Goal: Task Accomplishment & Management: Complete application form

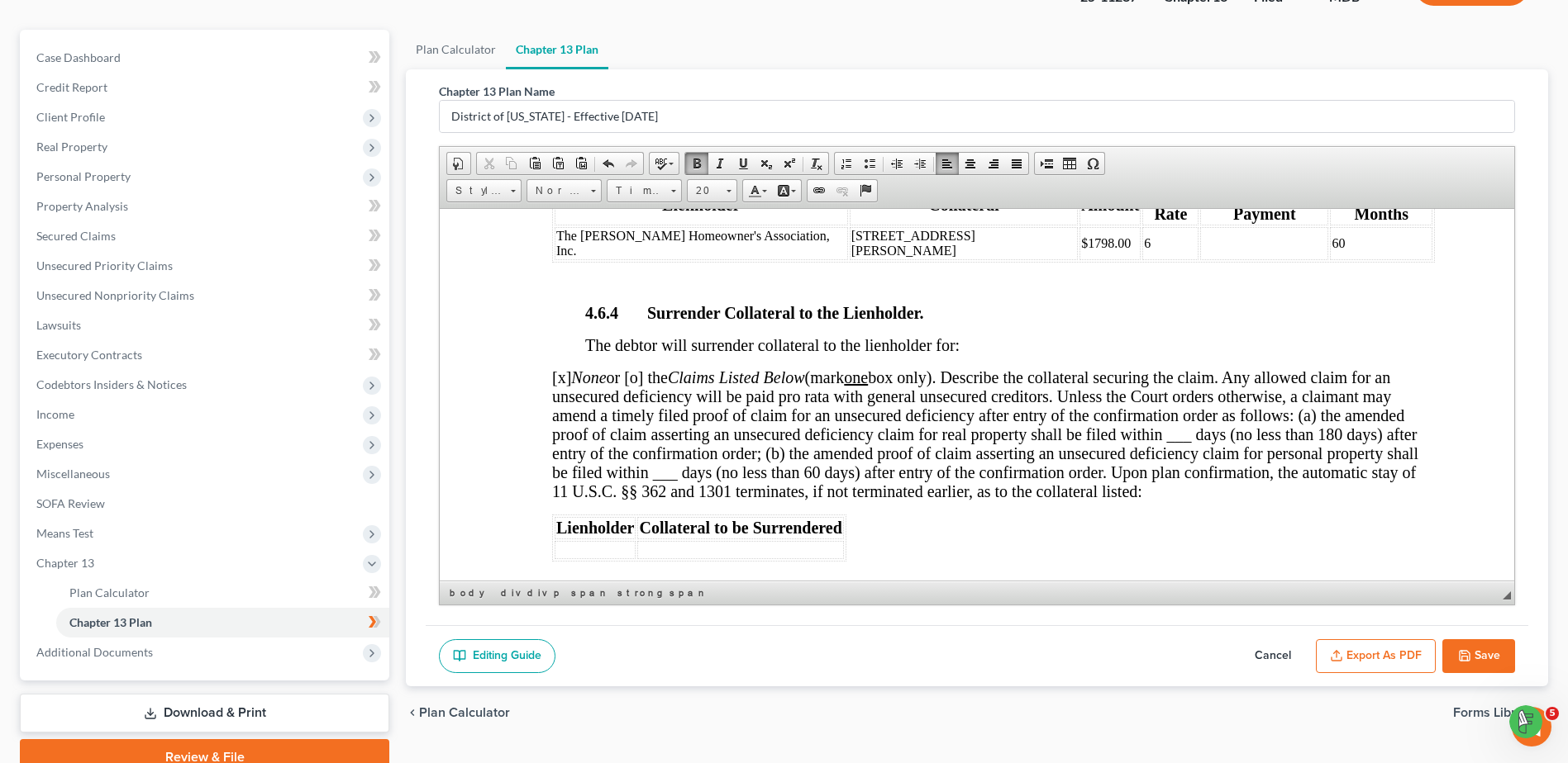
click at [643, 368] on span "[x] None or [o] the Claims Listed Below (mark one box only). Describe the colla…" at bounding box center [985, 434] width 866 height 132
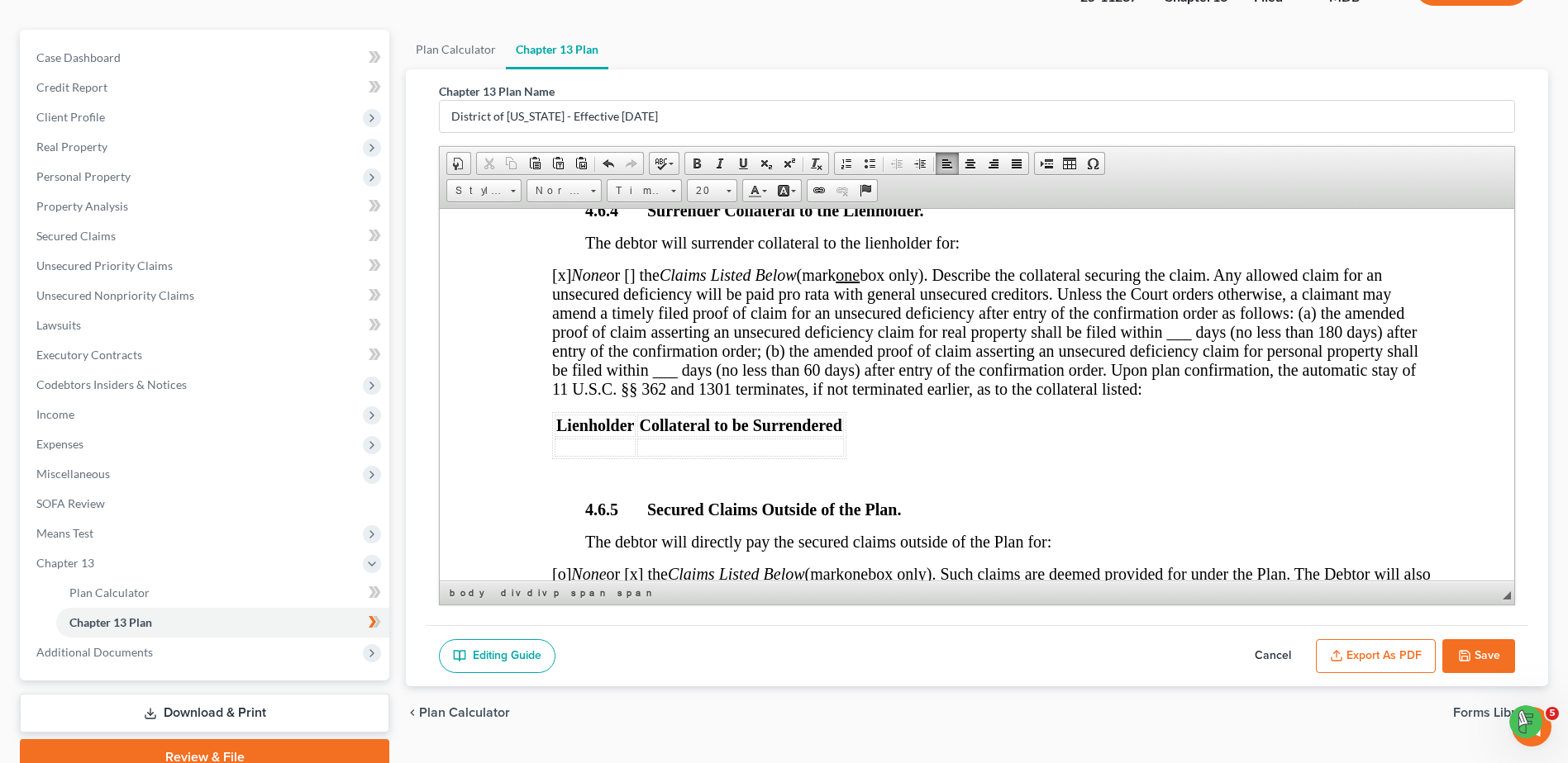
scroll to position [3635, 0]
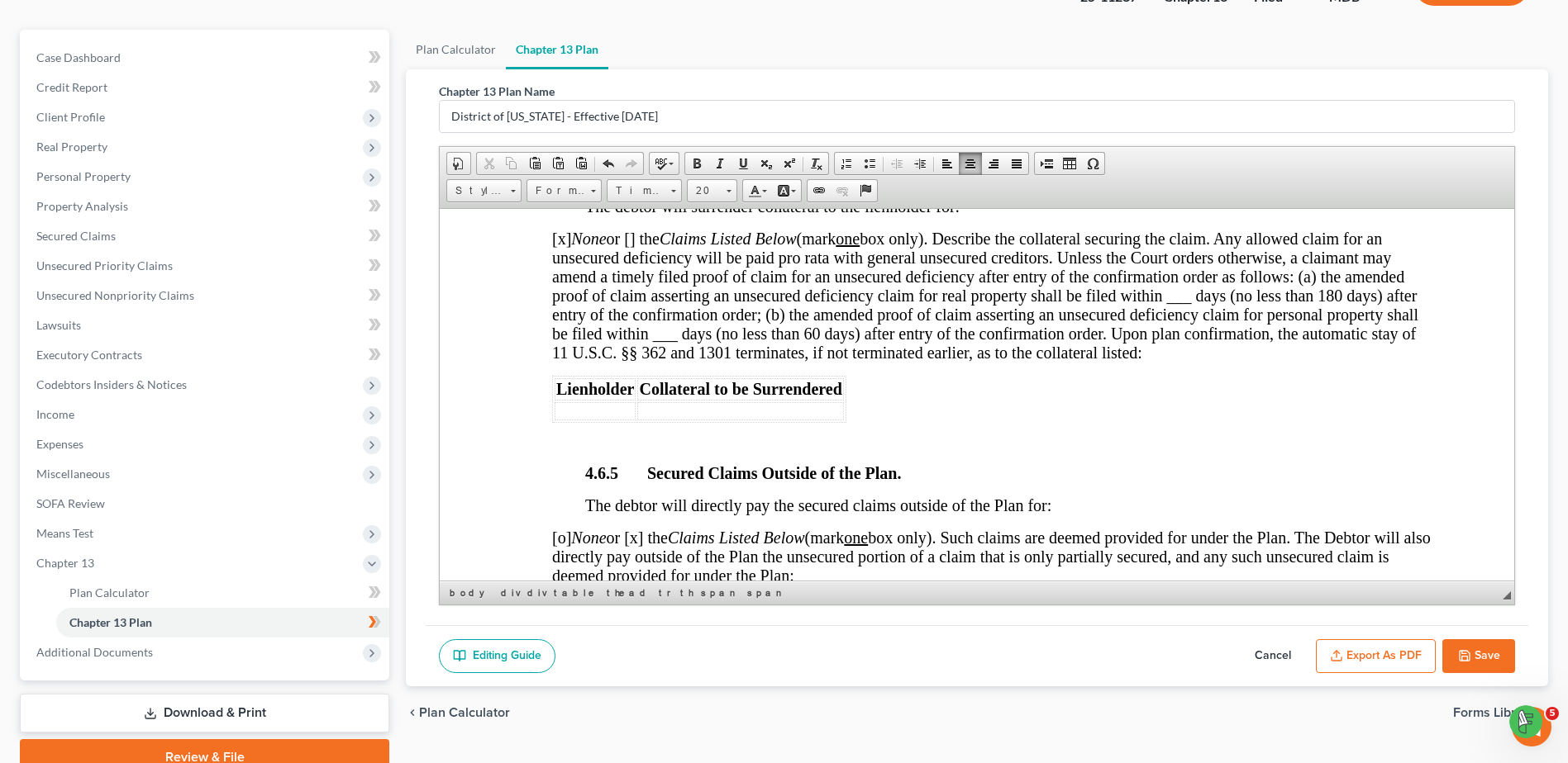
click at [562, 528] on span "[o] None or [x] the Claims Listed Below (mark one box only). Such claims are de…" at bounding box center [990, 556] width 878 height 56
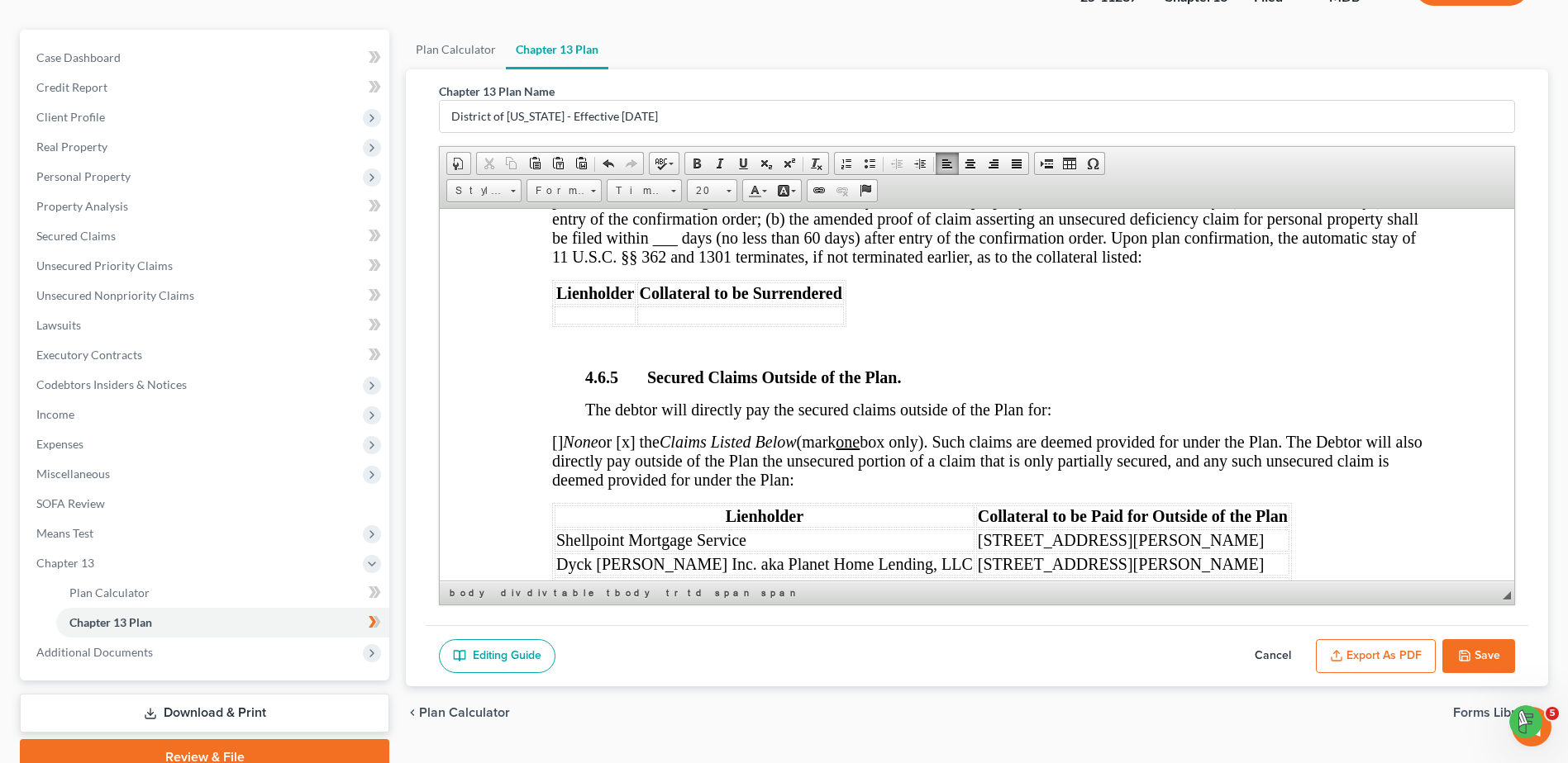
scroll to position [3754, 0]
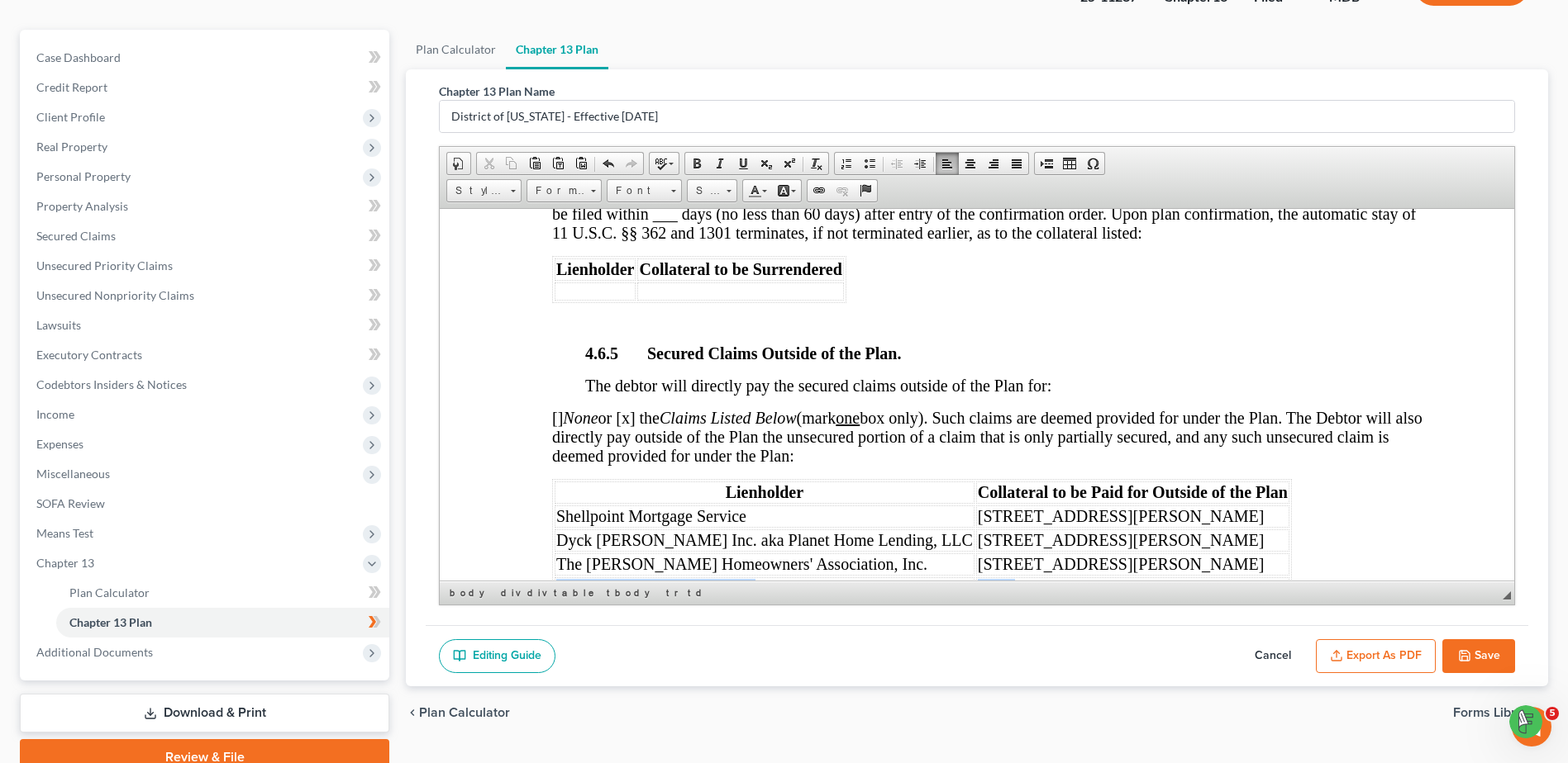
drag, startPoint x: 553, startPoint y: 532, endPoint x: 968, endPoint y: 534, distance: 415.0
click at [968, 577] on tr "Comptroller Of [US_STATE] Other" at bounding box center [921, 588] width 734 height 23
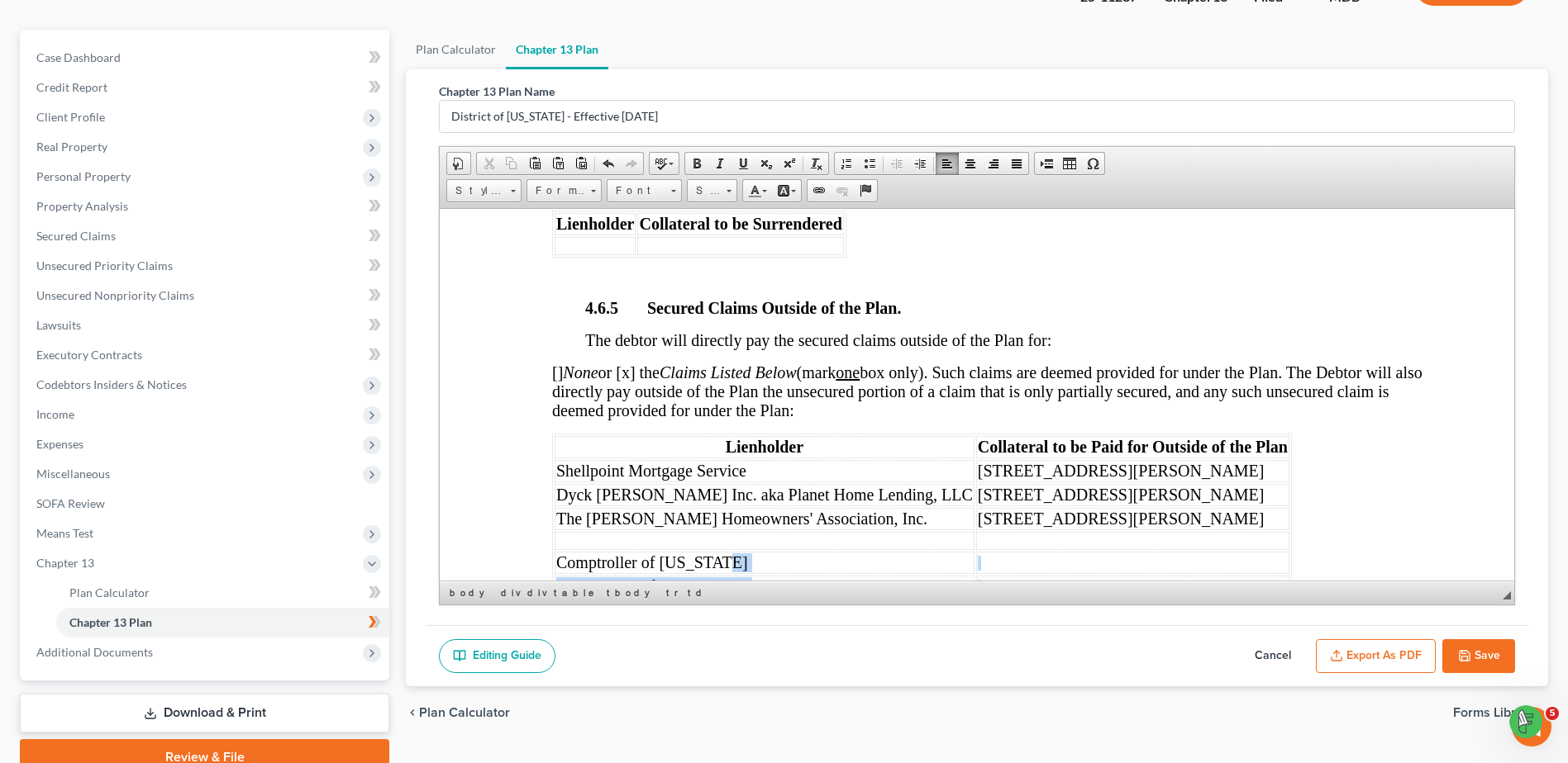
scroll to position [3801, 0]
drag, startPoint x: 741, startPoint y: 560, endPoint x: 554, endPoint y: 510, distance: 193.6
click at [554, 551] on td "Comptroller of [US_STATE]" at bounding box center [764, 561] width 420 height 23
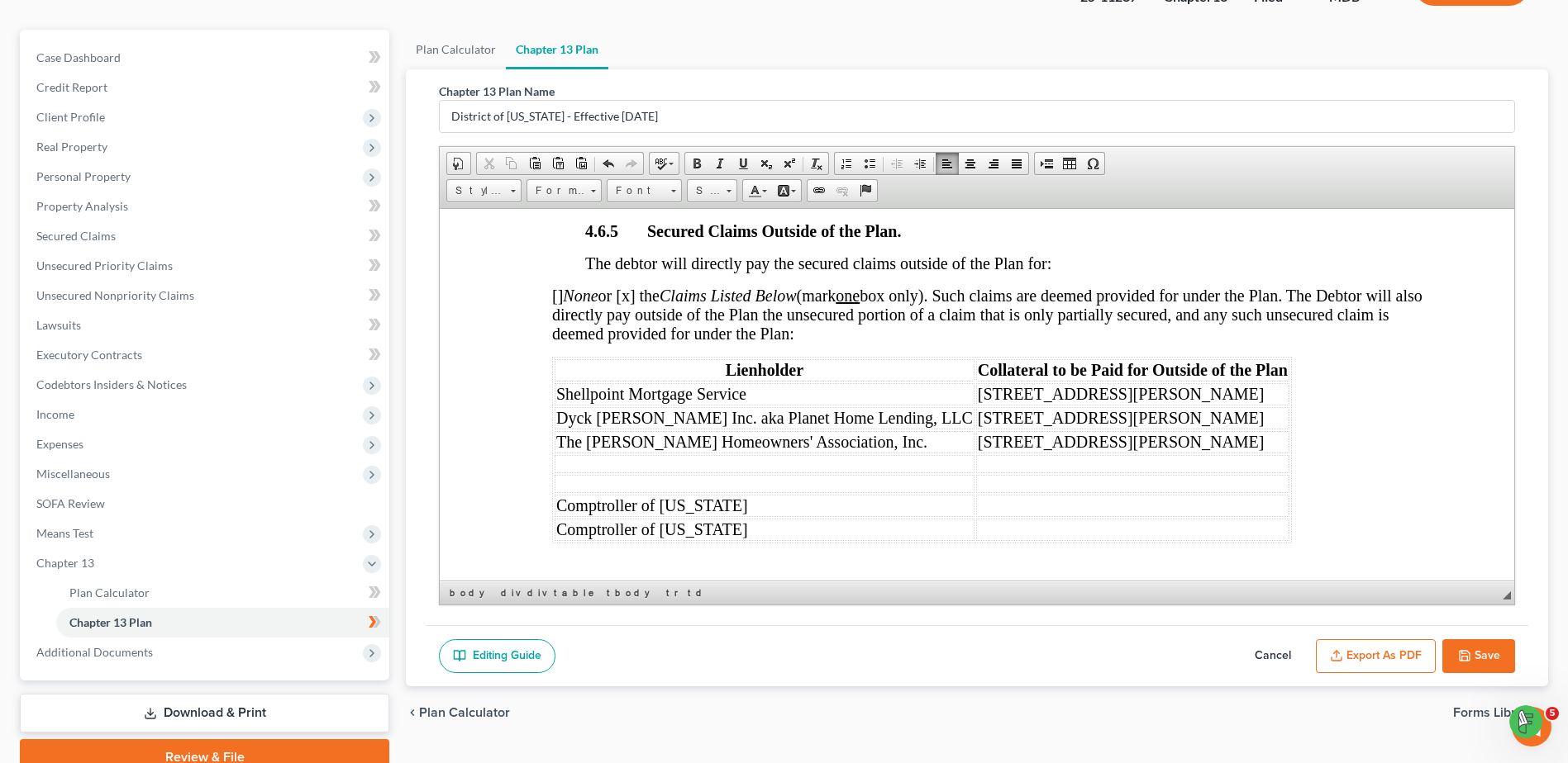
scroll to position [3896, 0]
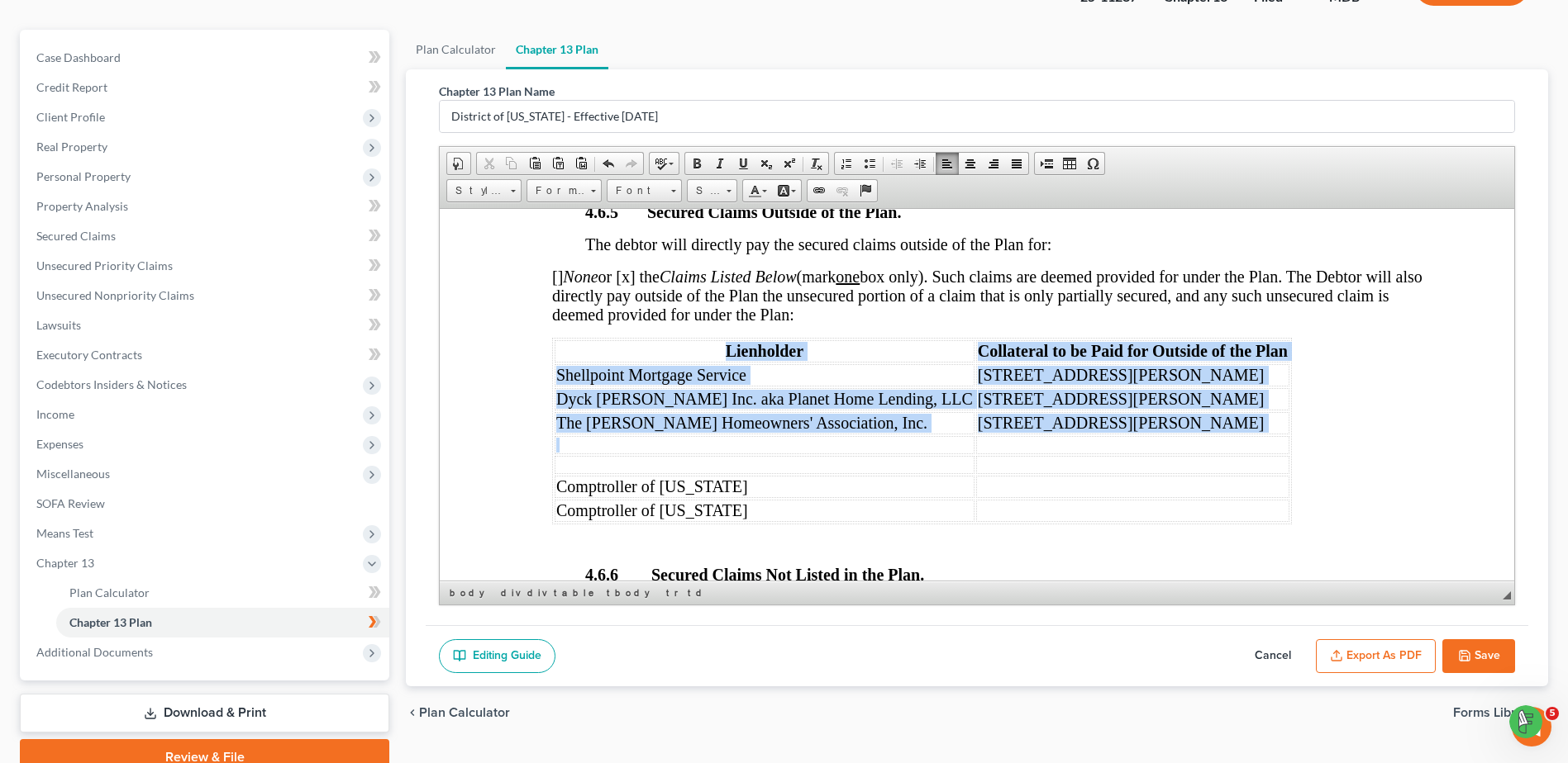
drag, startPoint x: 1208, startPoint y: 457, endPoint x: 604, endPoint y: 390, distance: 607.7
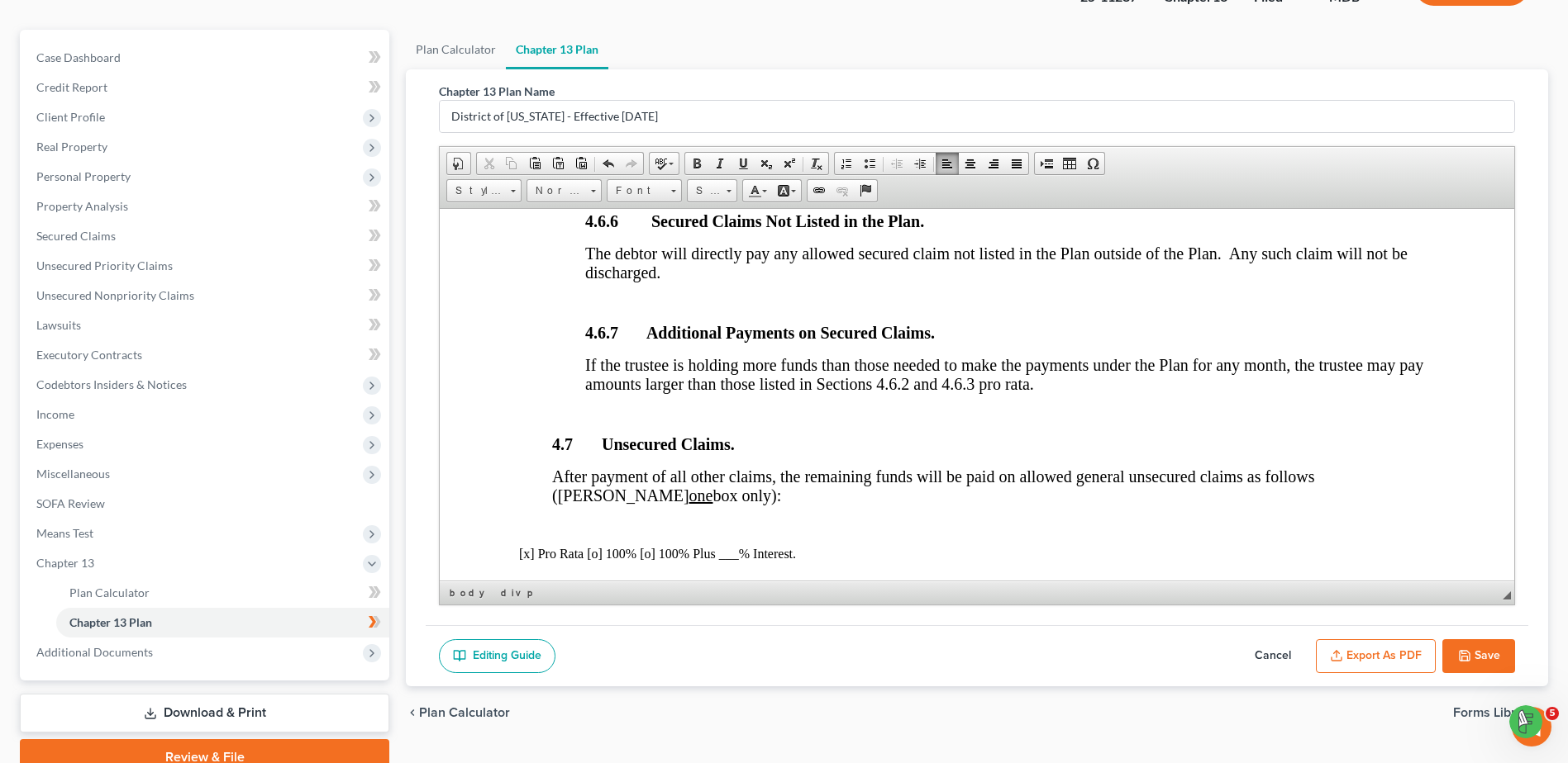
scroll to position [4233, 0]
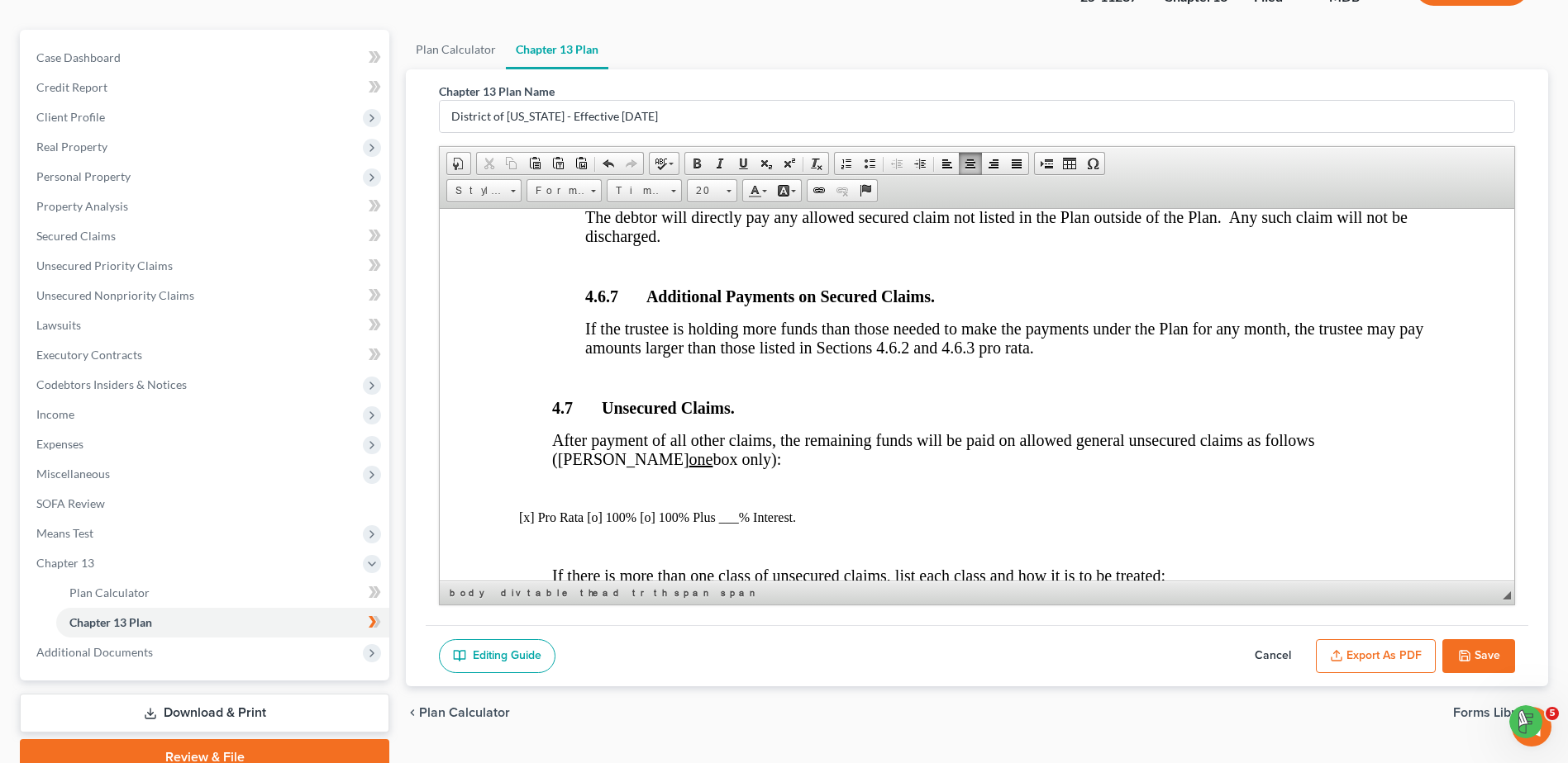
click at [596, 510] on p "[x] Pro Rata [o] 100% [o] 100% Plus ___% Interest." at bounding box center [977, 517] width 916 height 14
click at [644, 510] on p "[x] Pro Rata [ ] 100% [o] 100% Plus ___% Interest." at bounding box center [977, 517] width 916 height 14
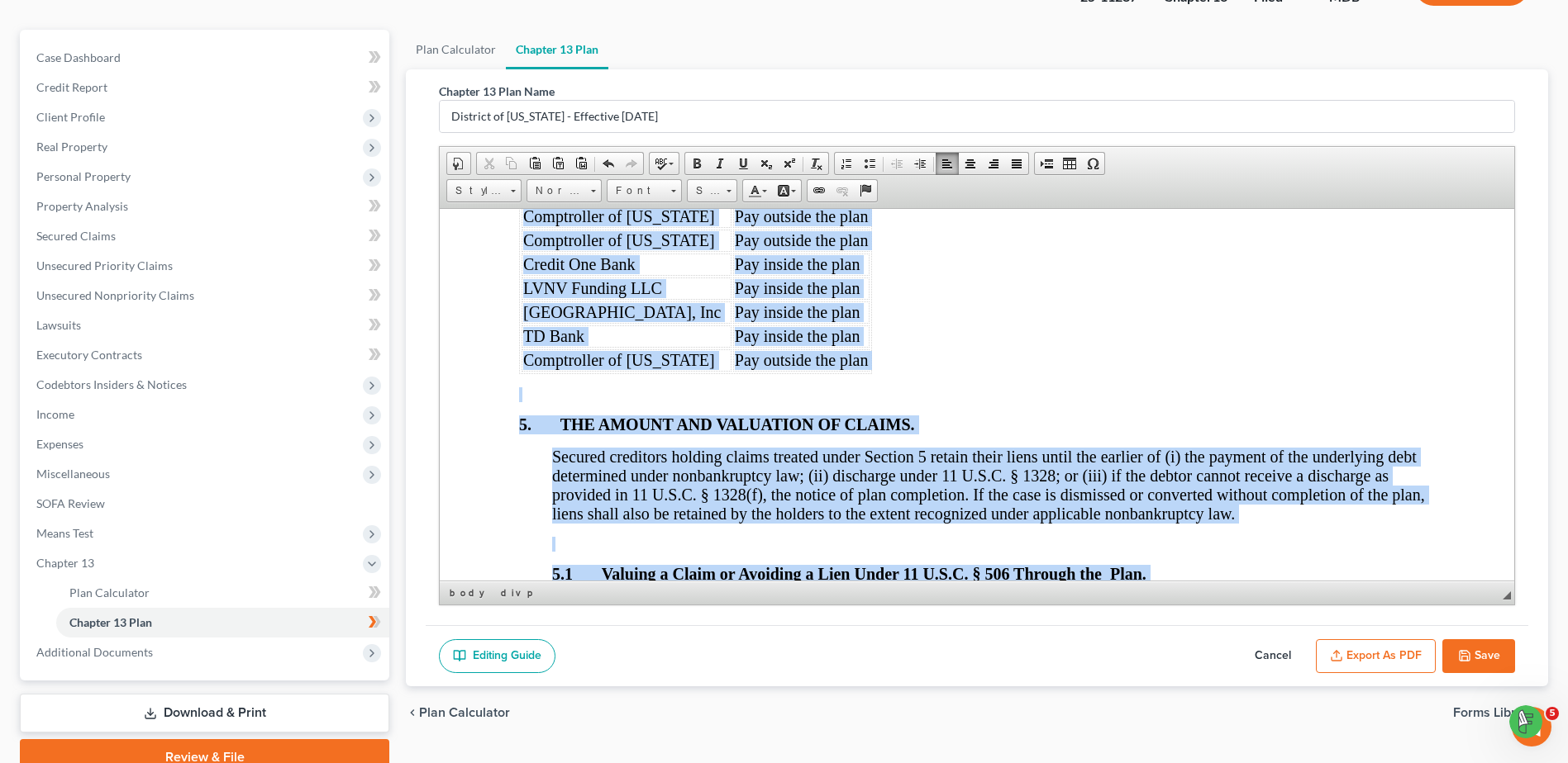
scroll to position [4783, 0]
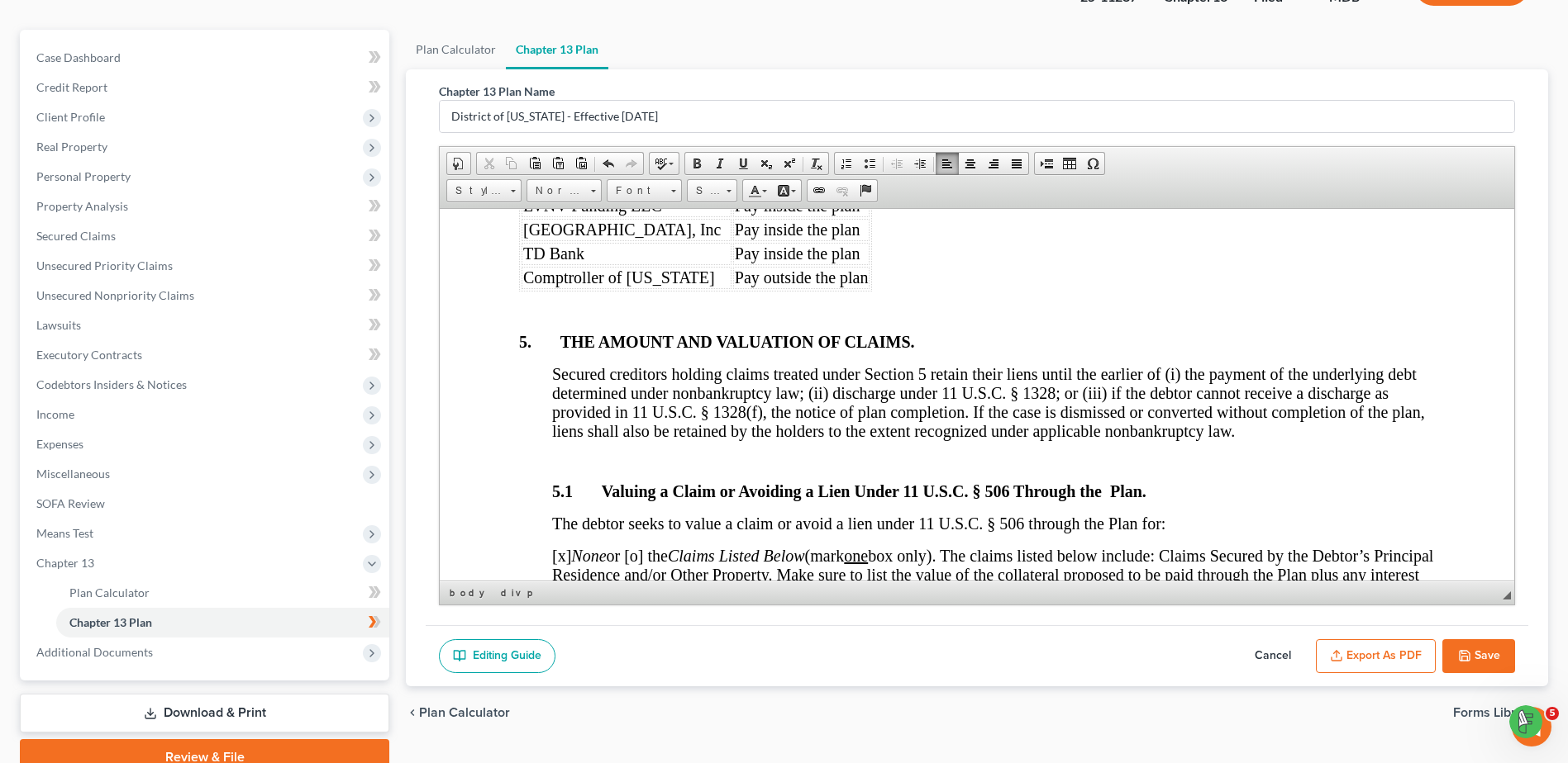
drag, startPoint x: 521, startPoint y: 350, endPoint x: 959, endPoint y: 234, distance: 453.1
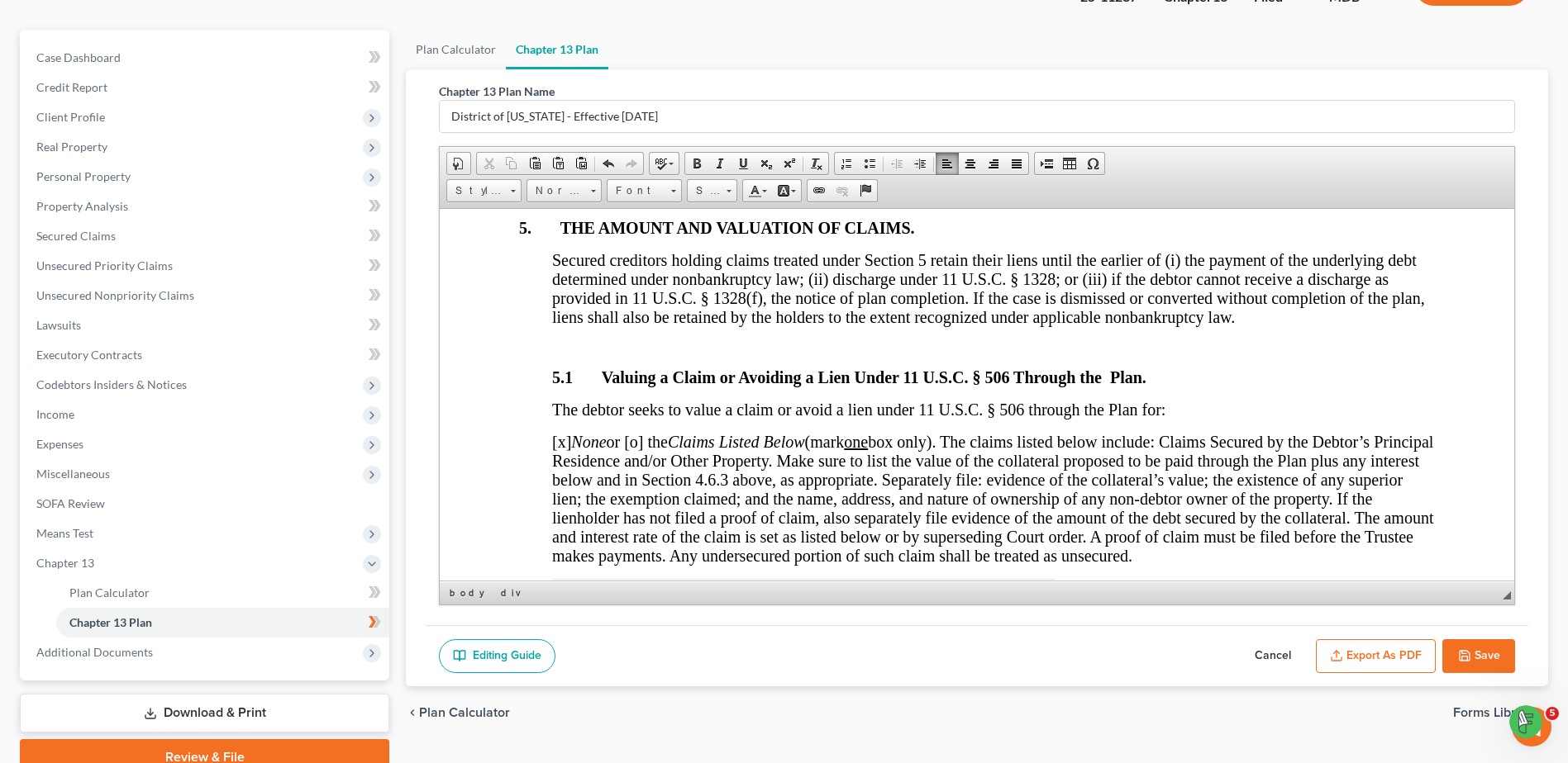
scroll to position [4734, 0]
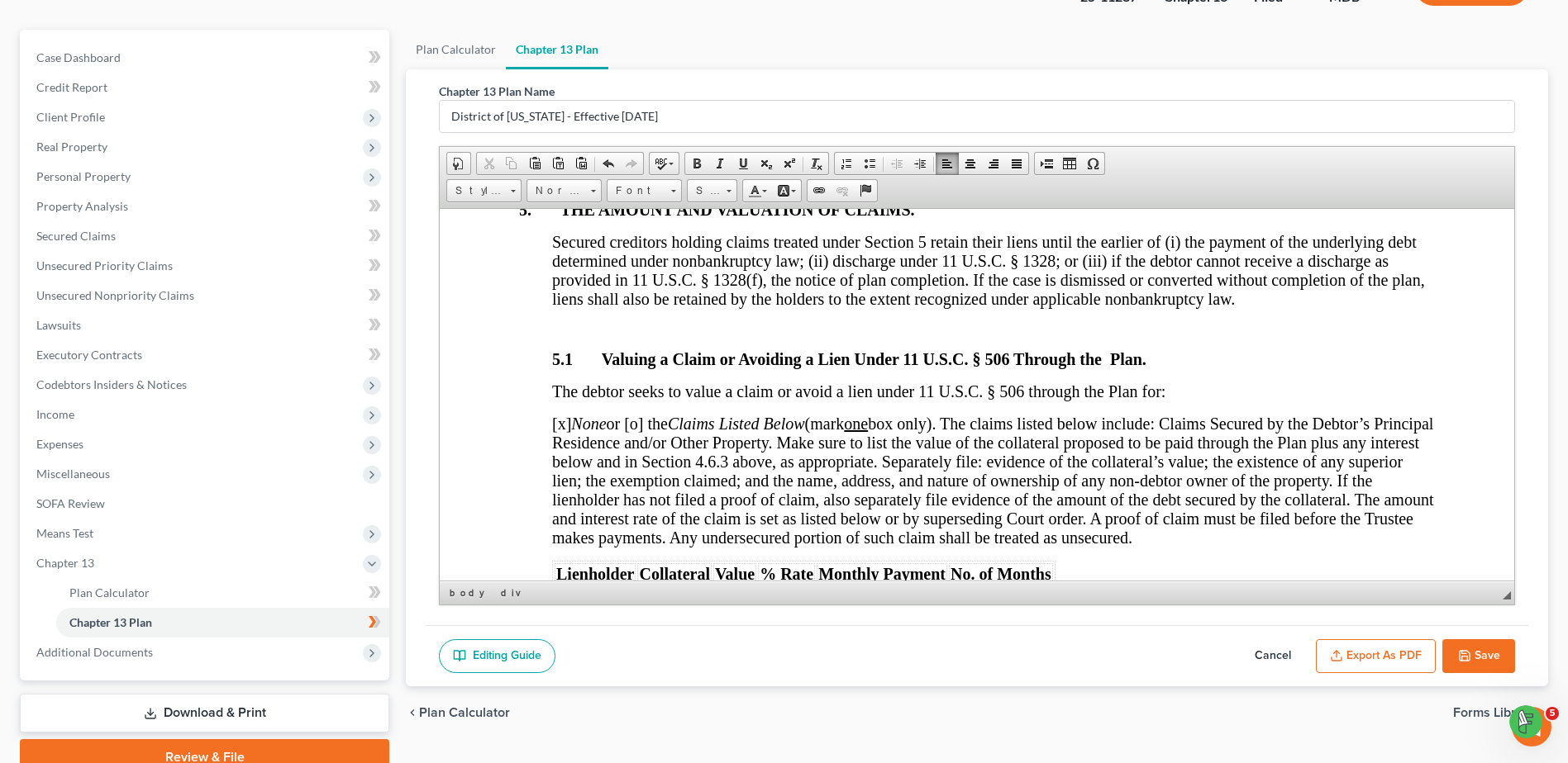
click at [644, 414] on span "[x] None or [o] the Claims Listed Below (mark one box only). The claims listed …" at bounding box center [992, 480] width 881 height 132
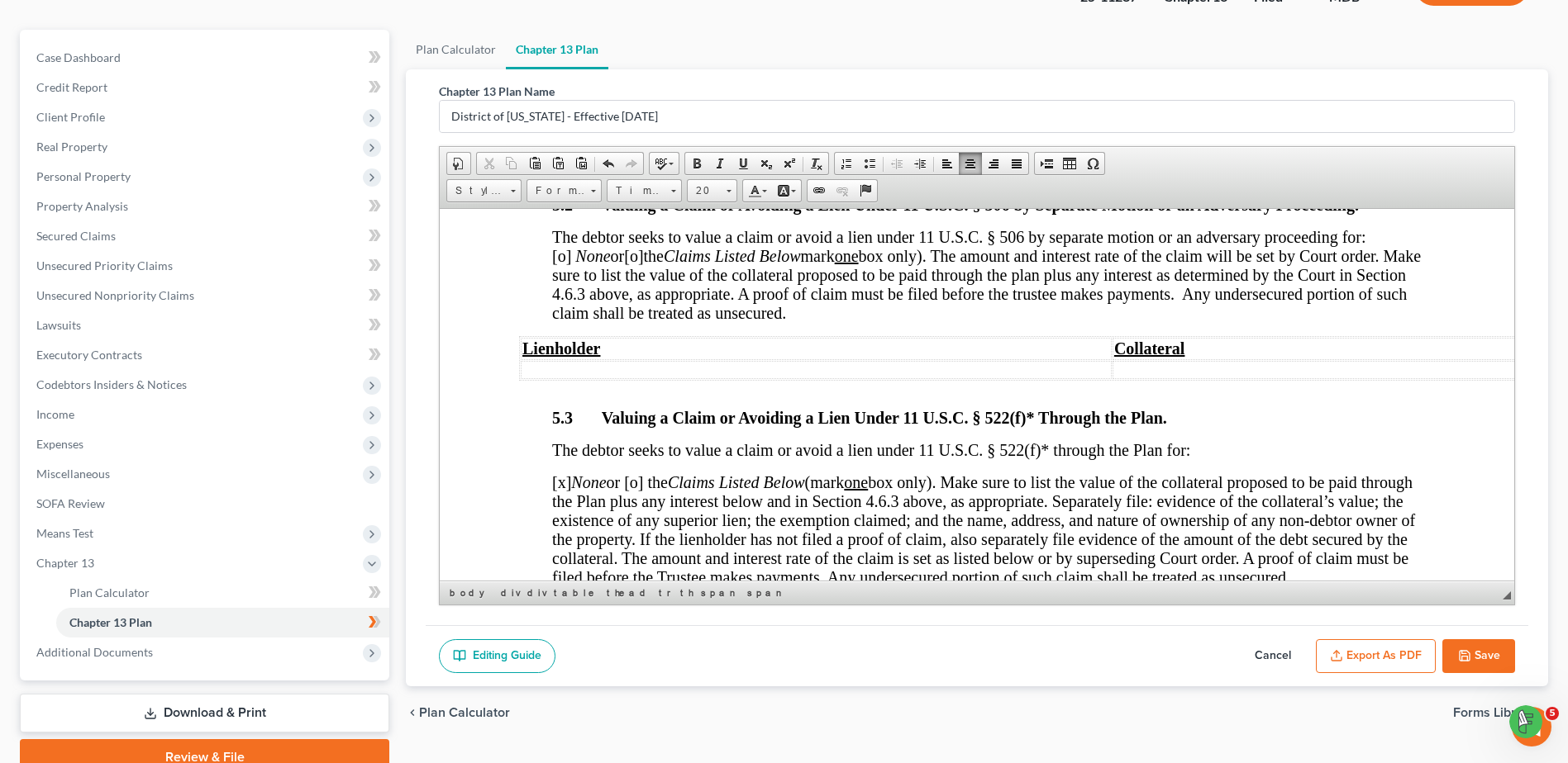
scroll to position [5253, 0]
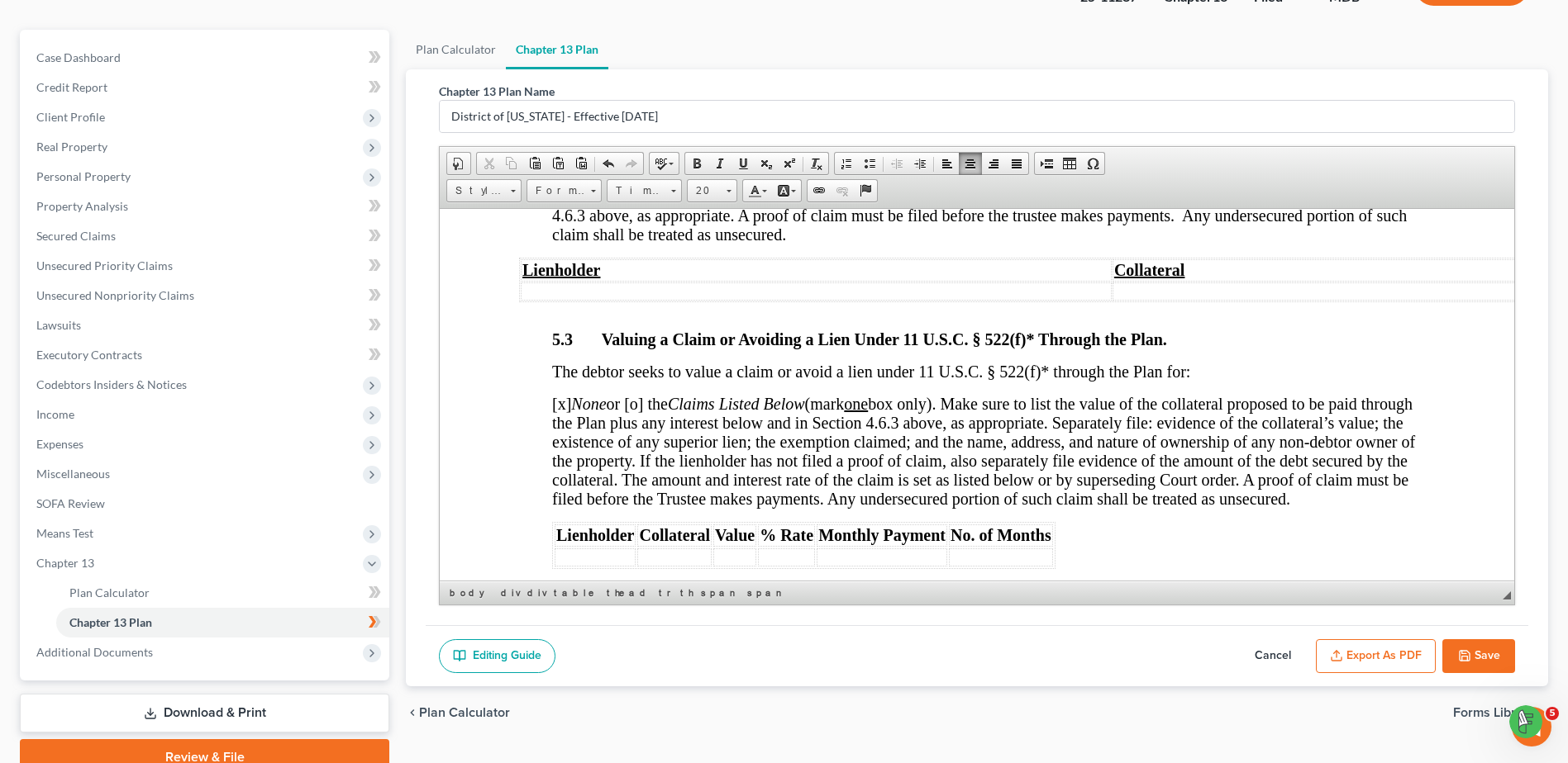
click at [641, 394] on span "[x] None or [o] the Claims Listed Below (mark one box only). Make sure to list …" at bounding box center [983, 450] width 863 height 113
click at [645, 394] on span "[x] None or [o] the Claims Listed Below (mark one box only). Make sure to list …" at bounding box center [983, 450] width 863 height 113
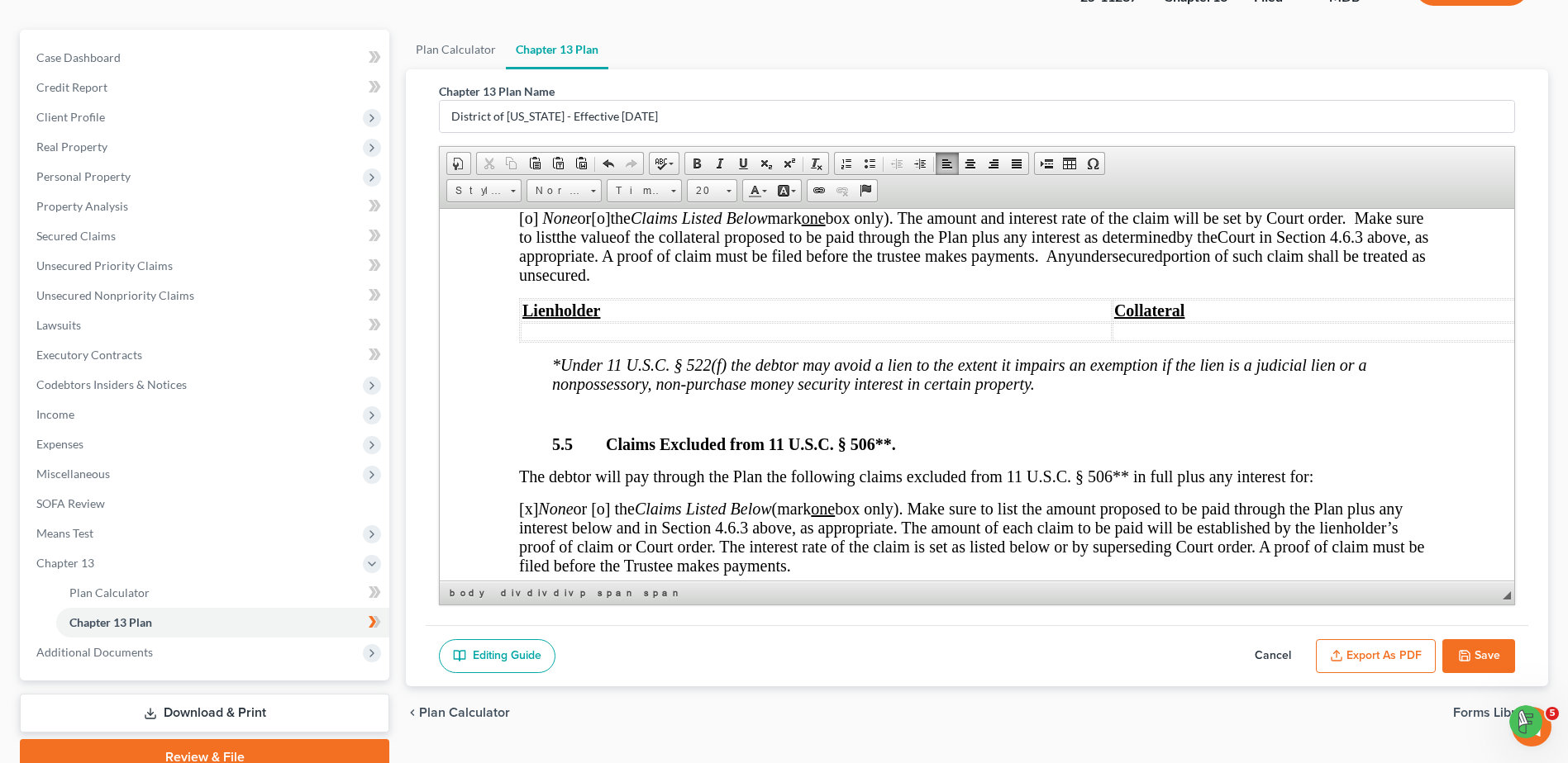
scroll to position [5726, 0]
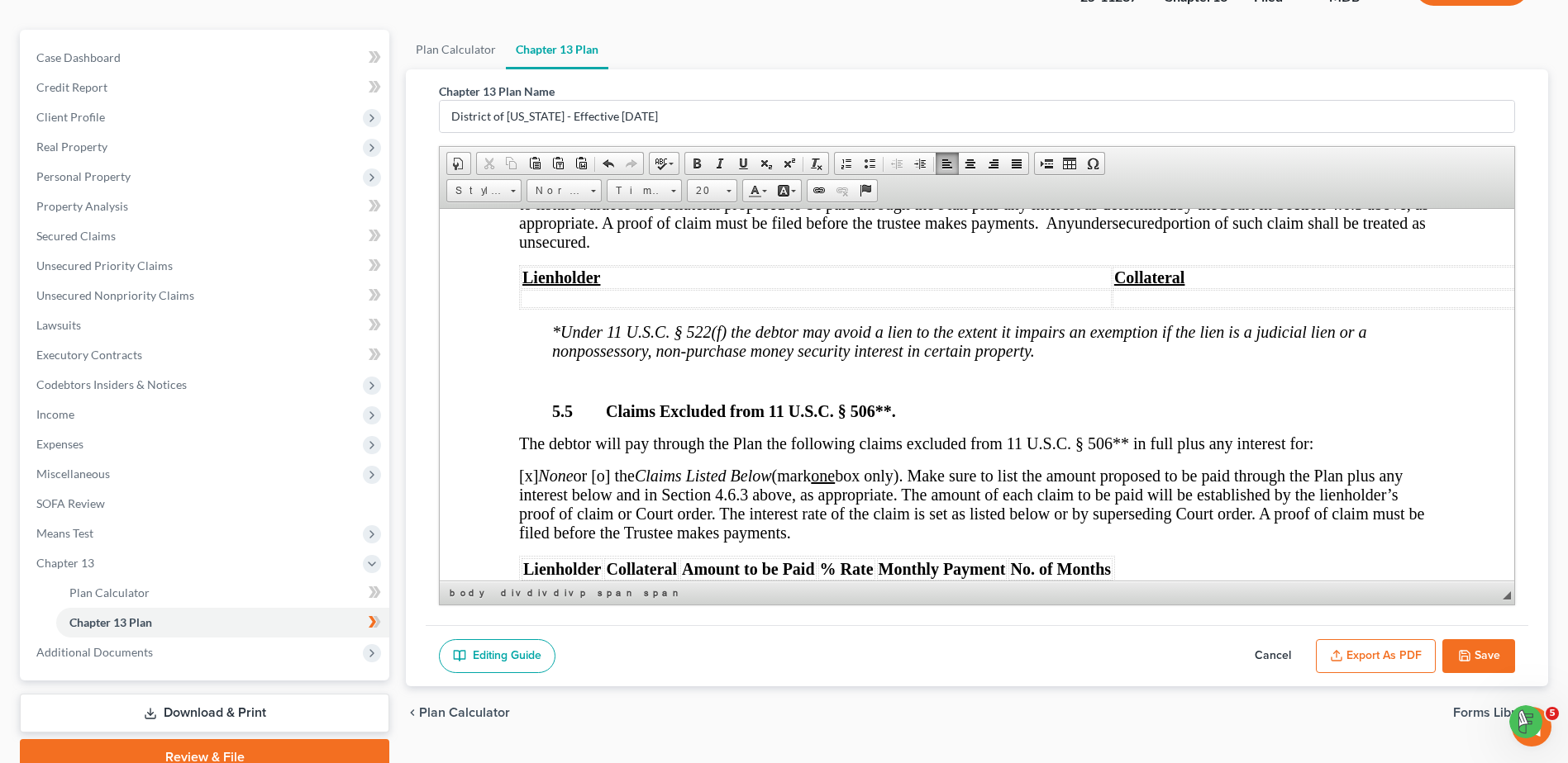
click at [609, 466] on span "[x] None or [o] the Claims Listed Below (mark one box only). Make sure to list …" at bounding box center [972, 503] width 906 height 75
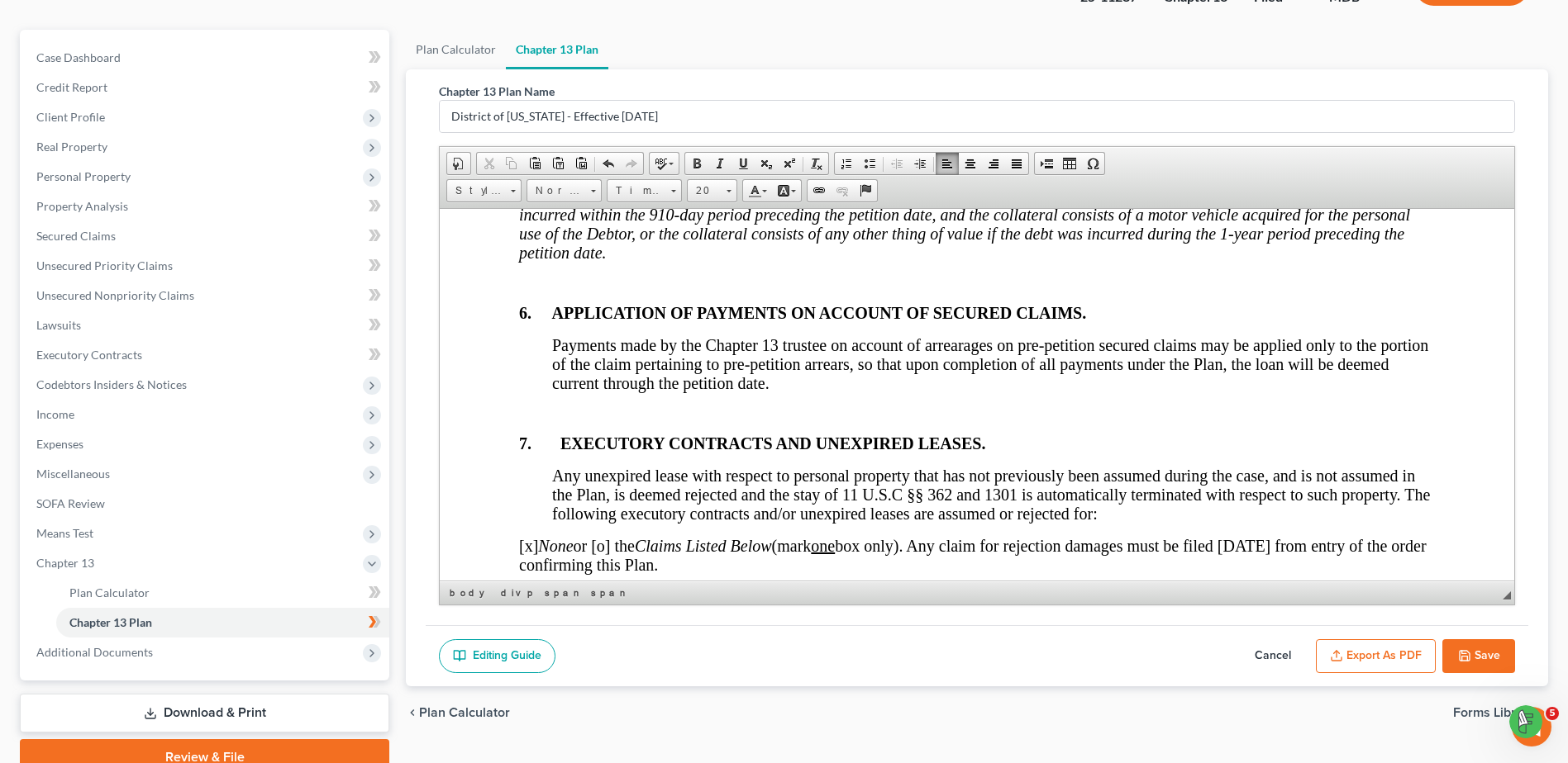
scroll to position [6188, 0]
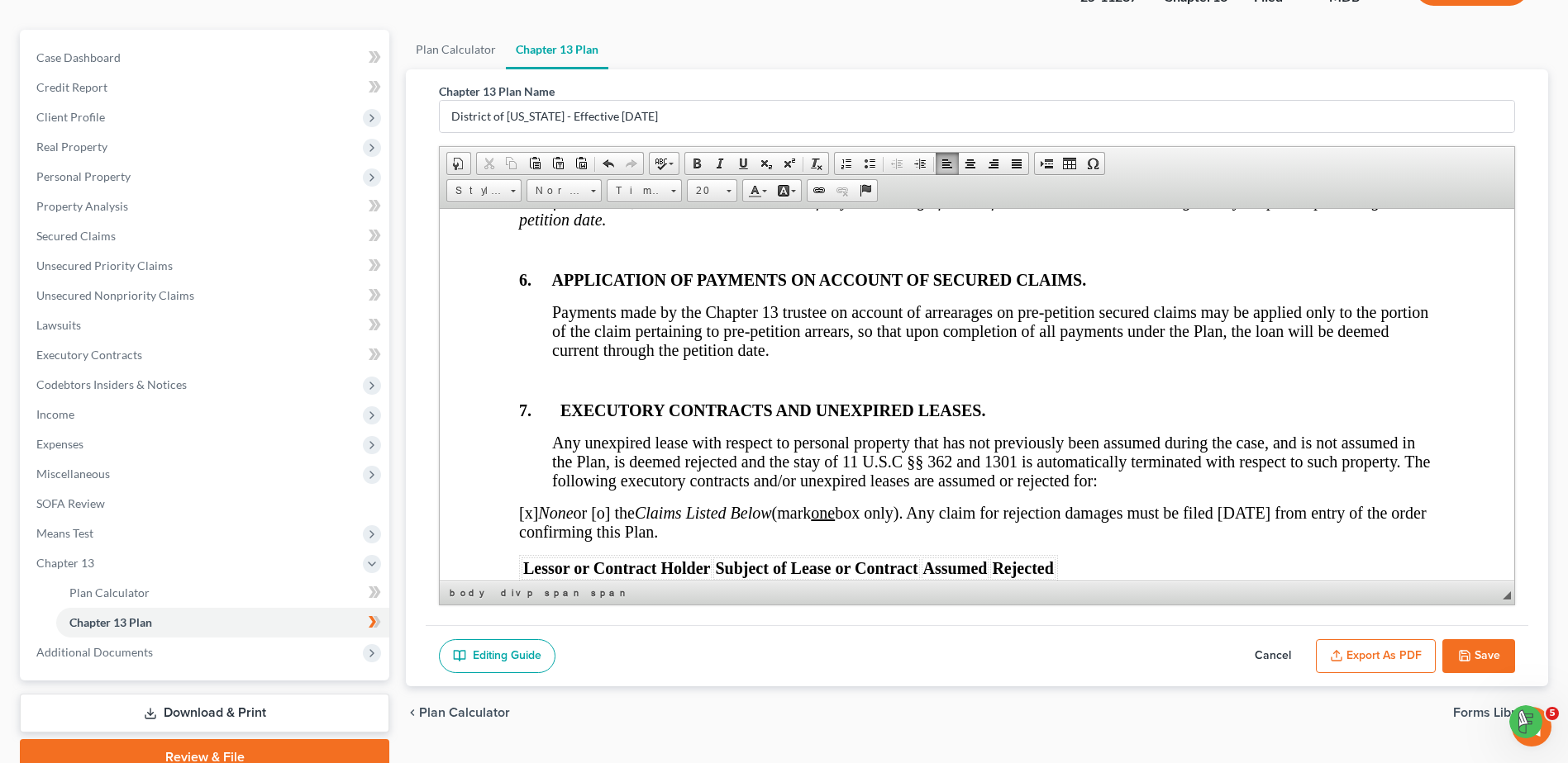
click at [612, 504] on span "[x] None or [o] the Claims Listed Below (mark one box only). Any claim for reje…" at bounding box center [972, 522] width 907 height 37
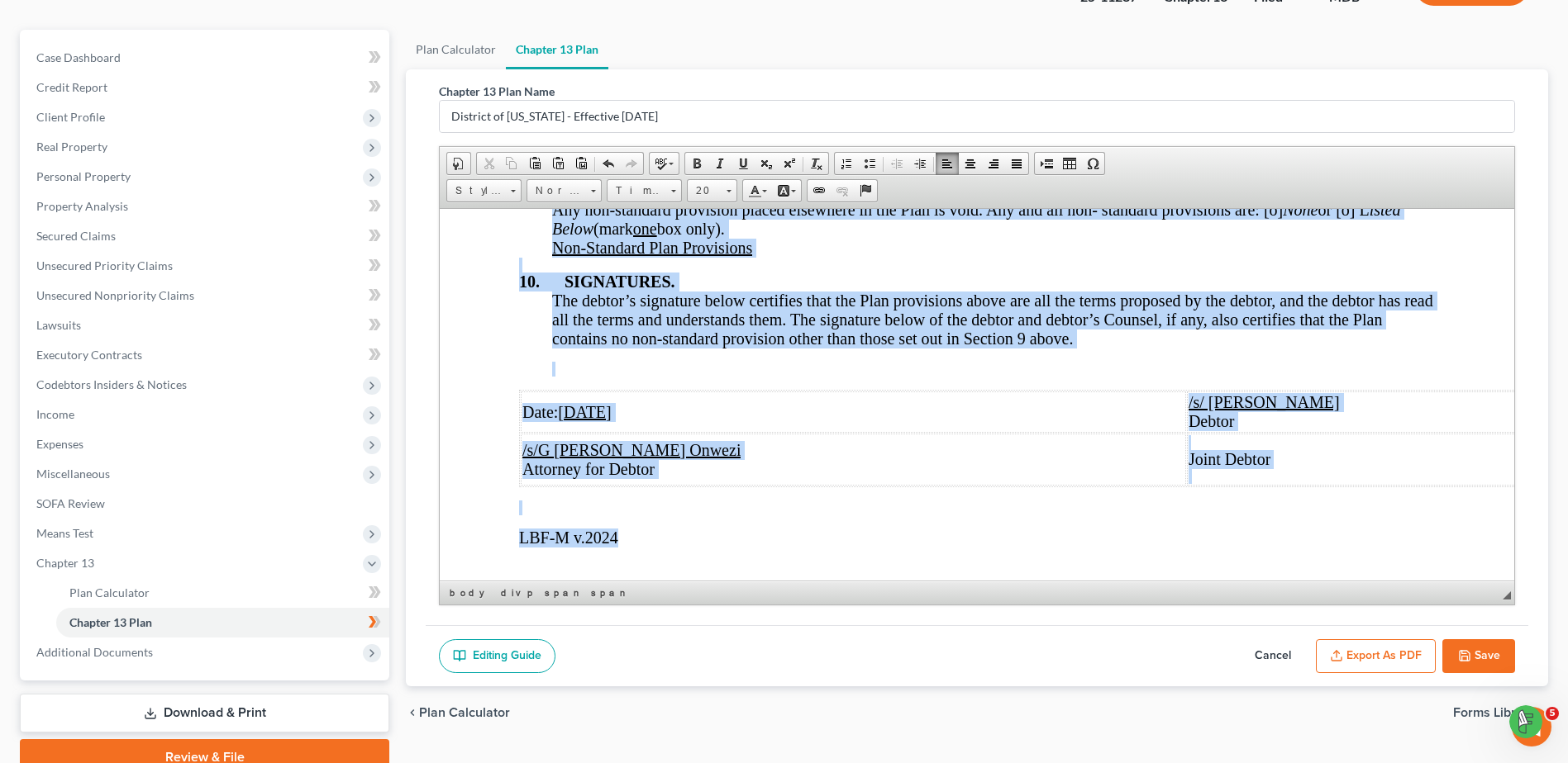
scroll to position [6762, 0]
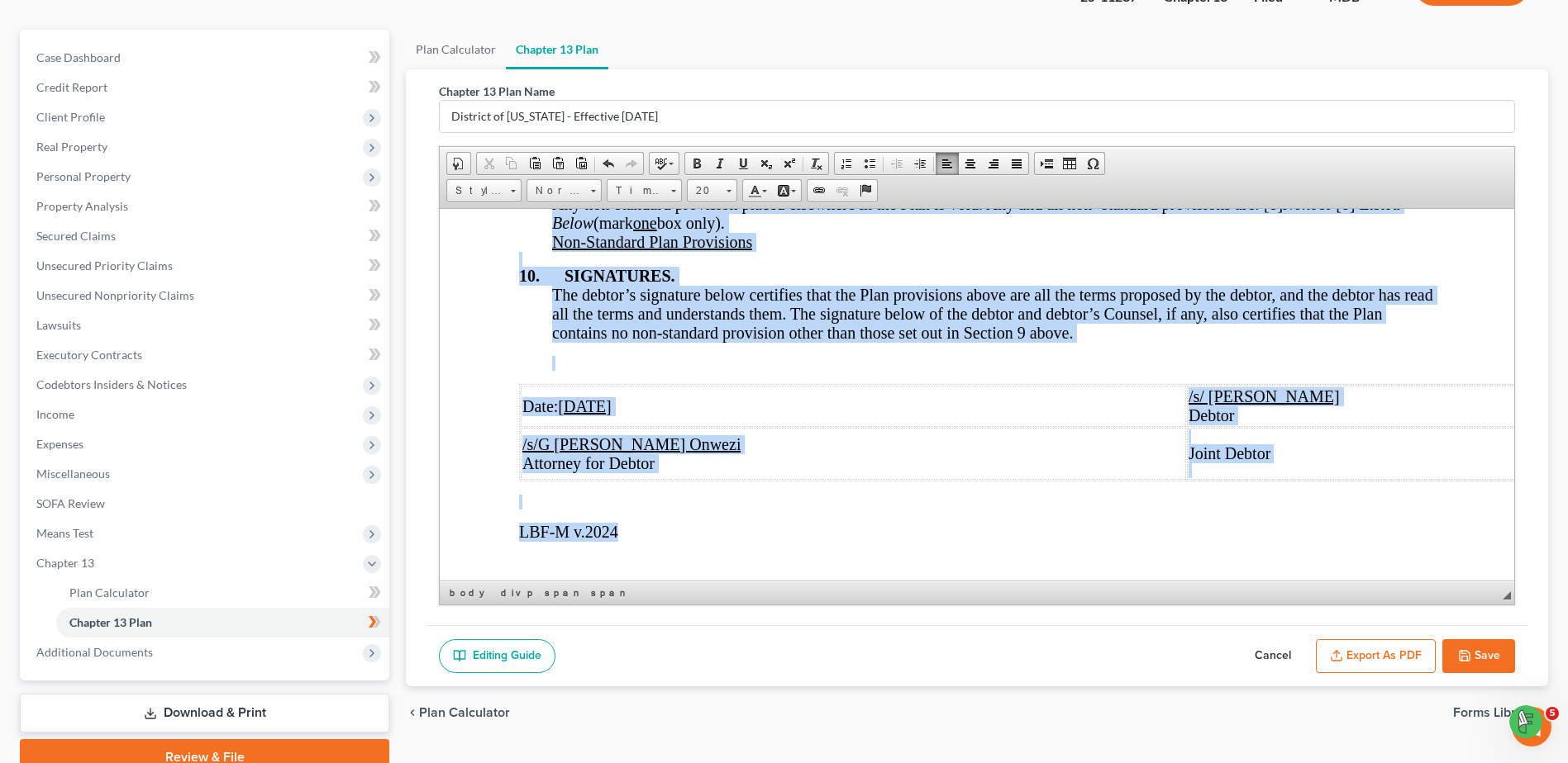
drag, startPoint x: 791, startPoint y: 291, endPoint x: 1309, endPoint y: 513, distance: 563.6
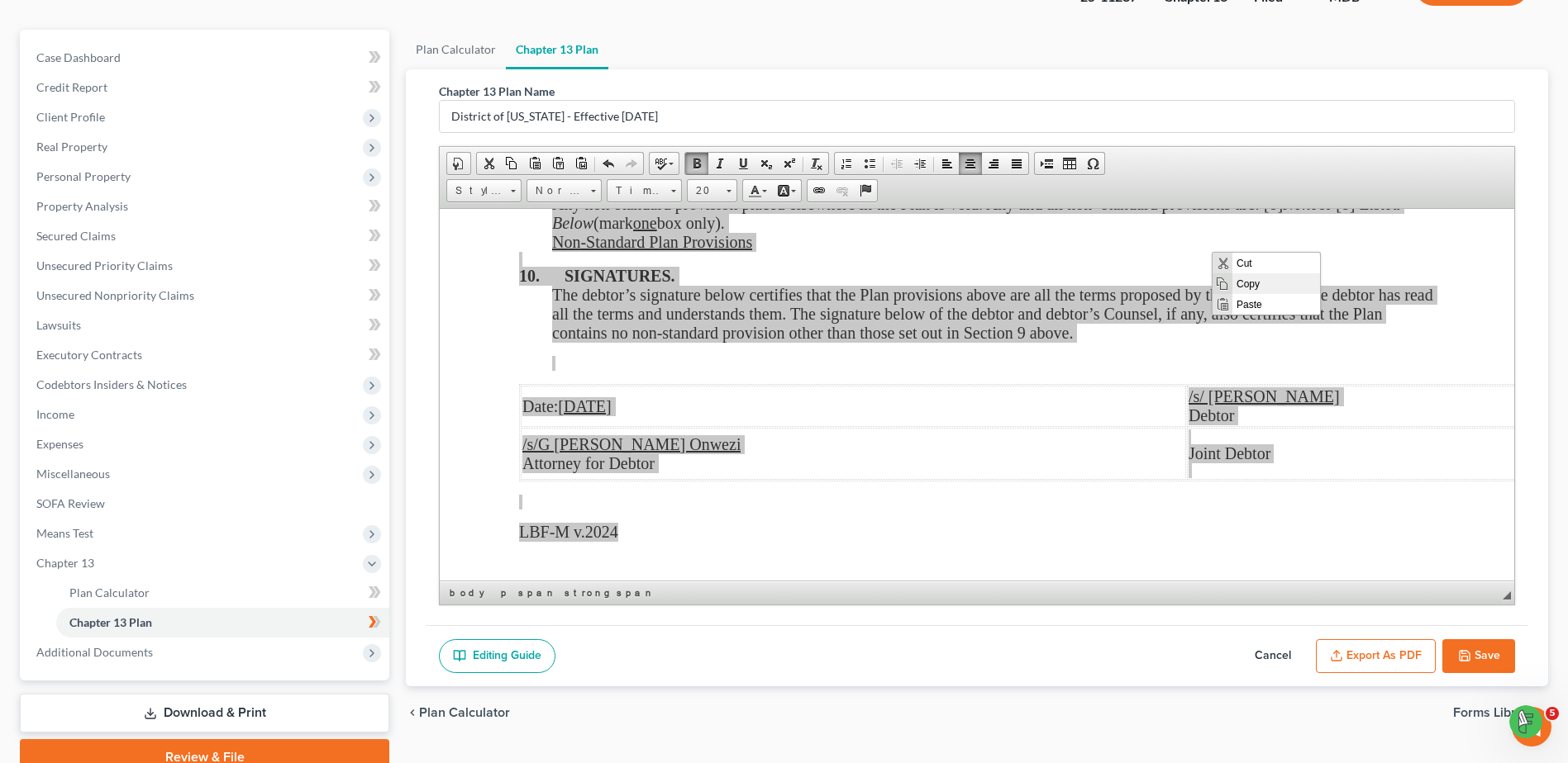
click at [1254, 277] on span "Copy" at bounding box center [1276, 283] width 88 height 21
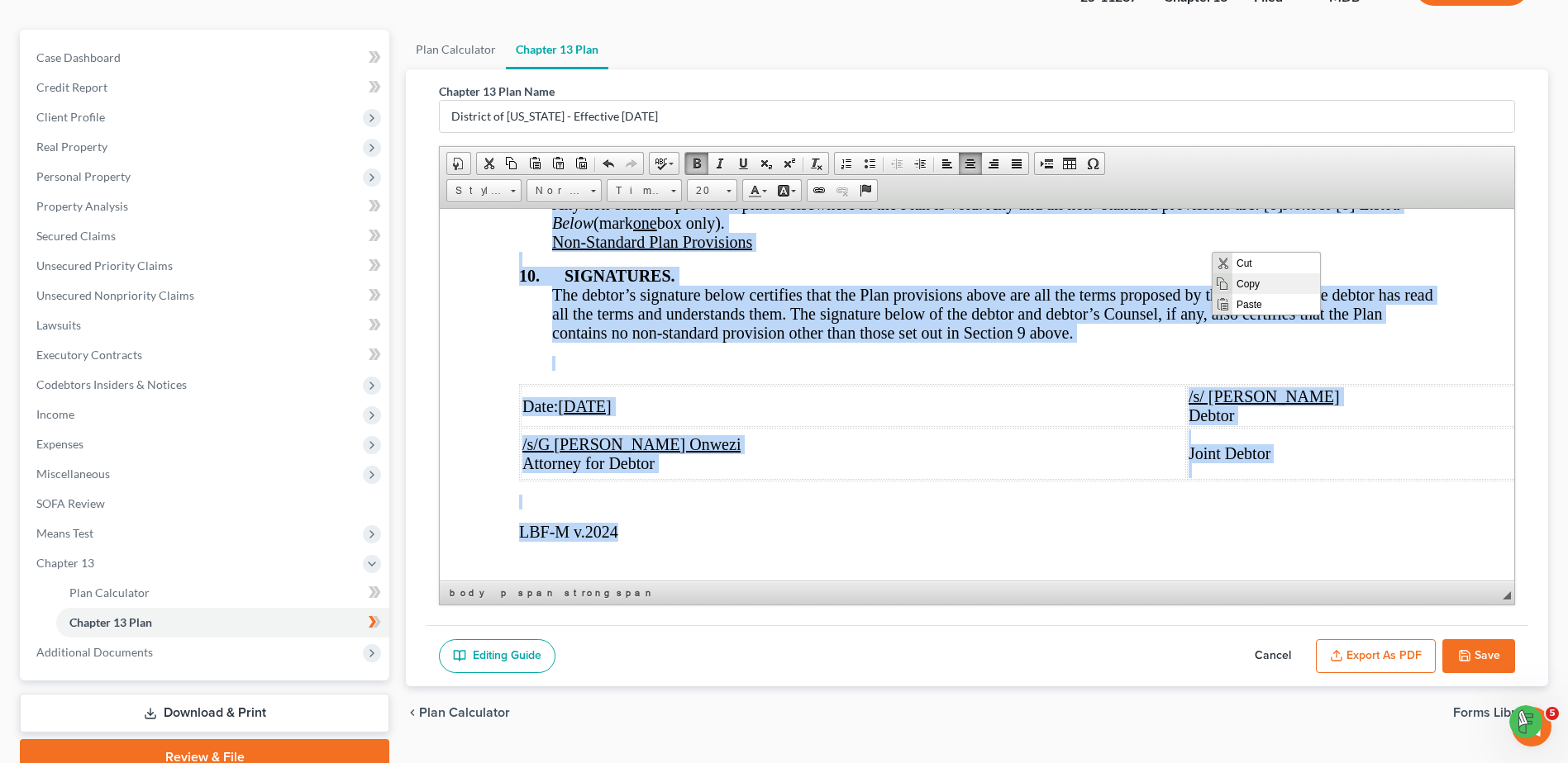
copy body "LO IPS DOLORS AMETCO ADIPISCING ELITS DOE TEM INCIDIDU UT LABOREET do Magnaaliq…"
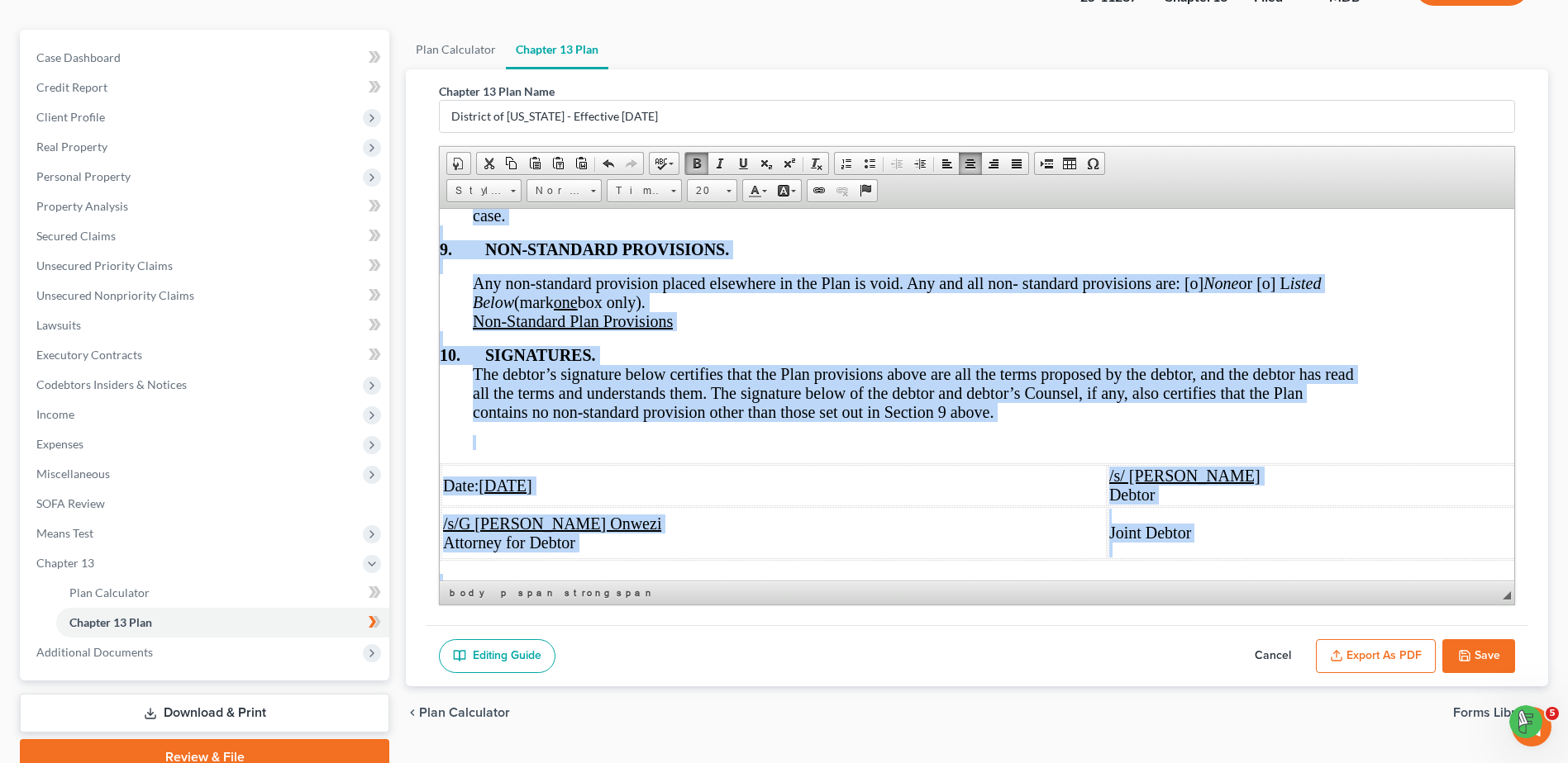
click at [1373, 506] on td "Joint Debtor" at bounding box center [1339, 532] width 463 height 52
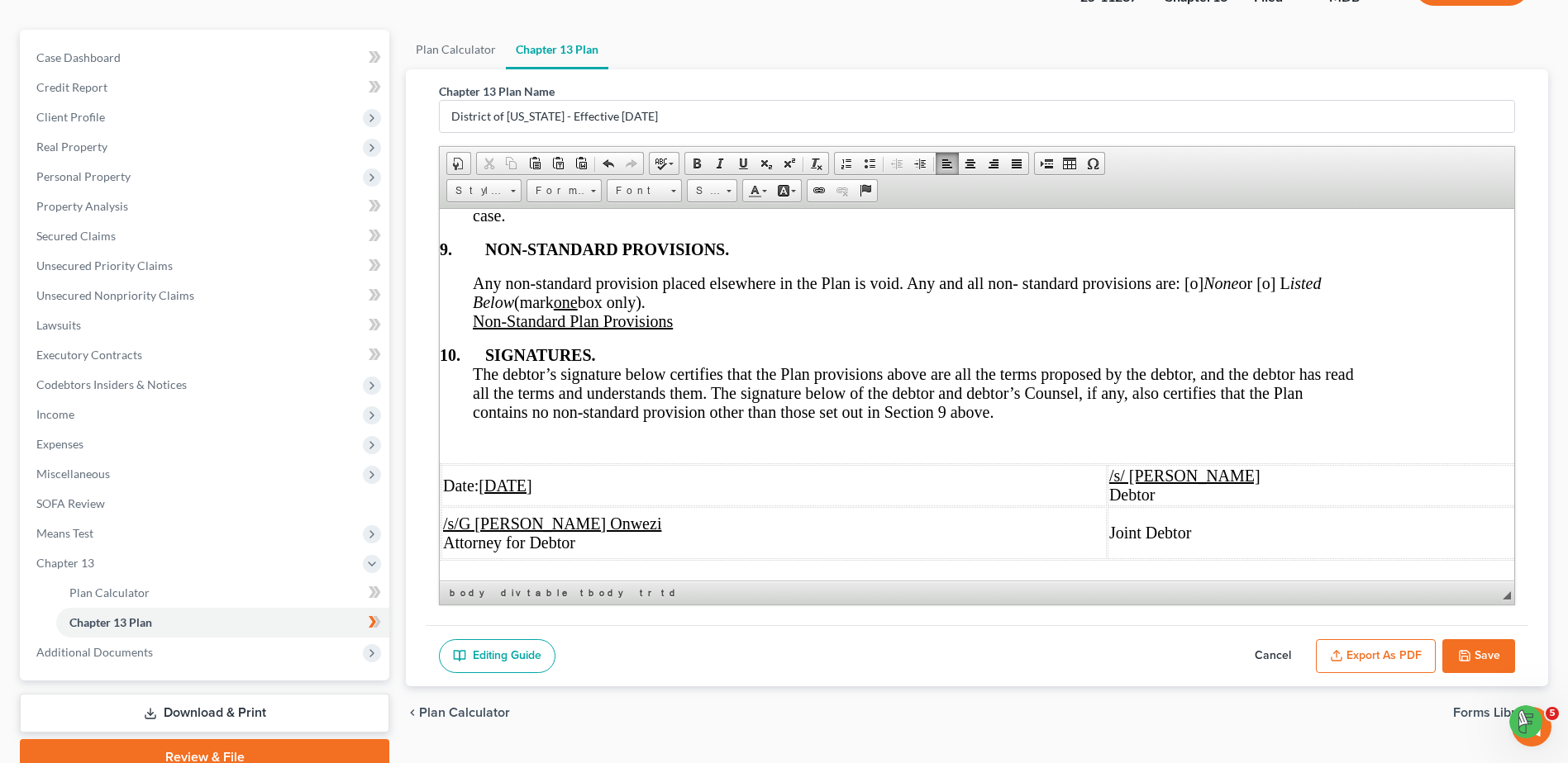
click at [1499, 648] on button "Save" at bounding box center [1478, 656] width 72 height 34
select select "2"
